Goal: Information Seeking & Learning: Learn about a topic

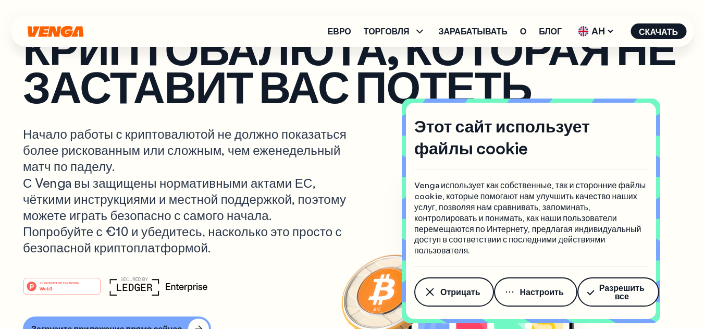
click at [268, 31] on div "Евро ТОРГОВЛЯ Купить Продавать Менять Обмен Зарабатывать О Блог АН Английский -…" at bounding box center [351, 31] width 683 height 31
click at [332, 105] on p "Криптовалюта, которая не заставит вас потеть" at bounding box center [352, 67] width 658 height 76
click at [523, 35] on font "О" at bounding box center [523, 31] width 6 height 11
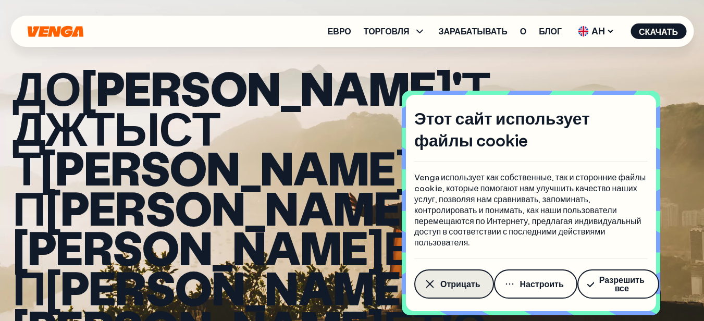
click at [440, 279] on font "Отрицать" at bounding box center [460, 283] width 40 height 11
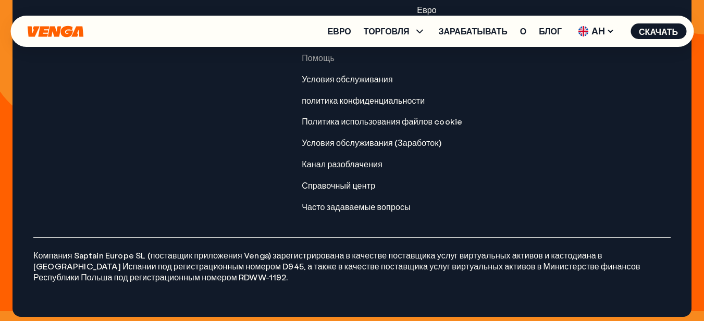
scroll to position [4676, 0]
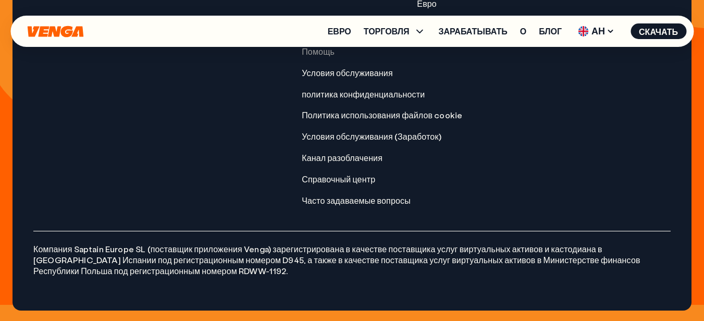
drag, startPoint x: 683, startPoint y: 304, endPoint x: 680, endPoint y: 309, distance: 5.4
click at [680, 309] on div "Скачать Присоединяйтесь к нашему сообществу Общий О Присоединяйтесь к нам Событ…" at bounding box center [352, 78] width 679 height 464
click at [325, 100] on font "политика конфиденциальности" at bounding box center [363, 94] width 123 height 11
